Goal: Task Accomplishment & Management: Complete application form

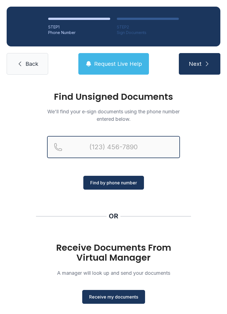
click at [128, 147] on input "Reservation phone number" at bounding box center [113, 147] width 133 height 22
type input "("
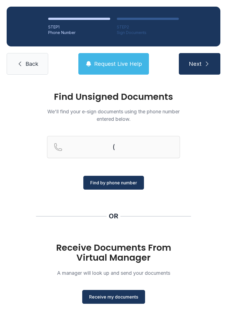
click at [33, 64] on span "Back" at bounding box center [31, 64] width 13 height 8
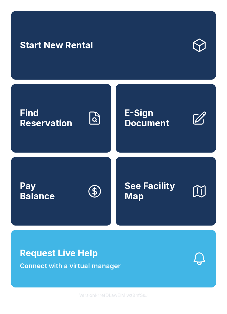
click at [174, 134] on link "E-Sign Document" at bounding box center [165, 118] width 100 height 69
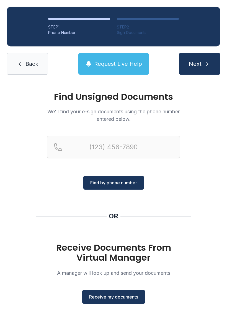
click at [124, 293] on button "Receive my documents" at bounding box center [113, 297] width 63 height 14
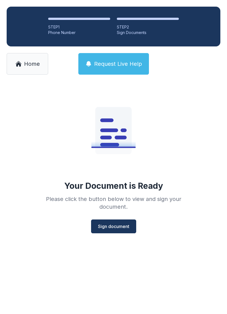
click at [122, 228] on span "Sign document" at bounding box center [113, 226] width 31 height 7
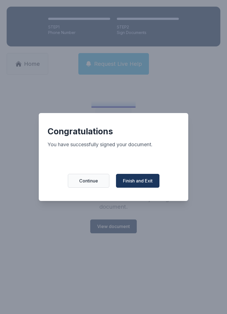
click at [145, 187] on button "Finish and Exit" at bounding box center [137, 181] width 43 height 14
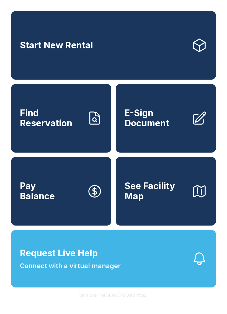
click at [170, 123] on span "E-Sign Document" at bounding box center [155, 118] width 62 height 20
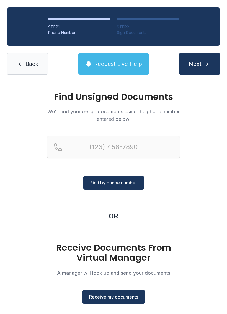
click at [117, 299] on span "Receive my documents" at bounding box center [113, 296] width 49 height 7
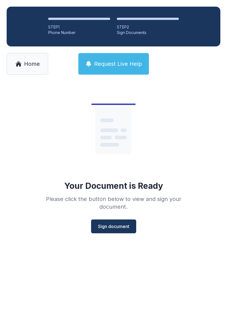
click at [125, 226] on span "Sign document" at bounding box center [113, 226] width 31 height 7
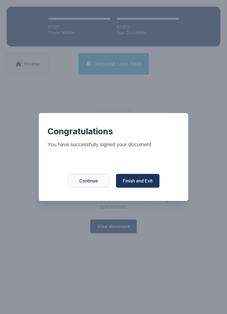
click at [145, 184] on span "Finish and Exit" at bounding box center [138, 180] width 30 height 7
